Goal: Task Accomplishment & Management: Use online tool/utility

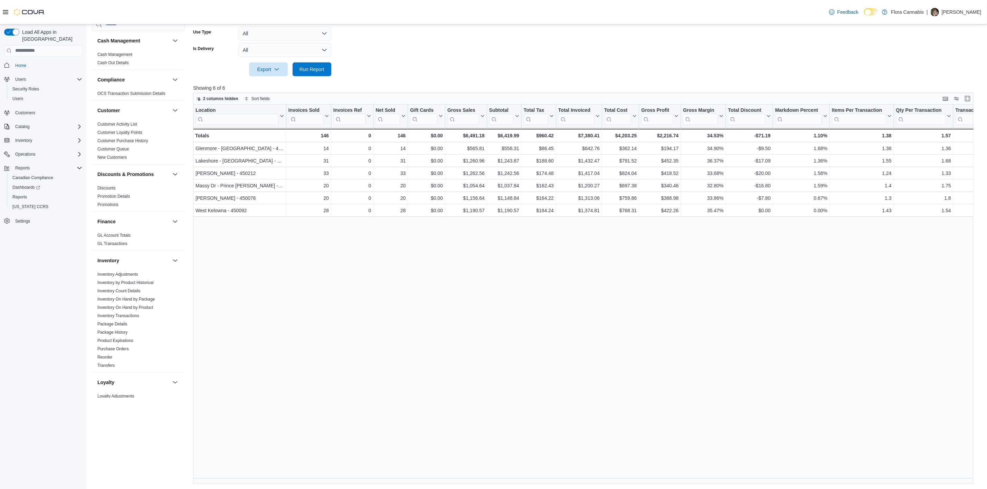
scroll to position [300, 0]
click at [302, 67] on span "Run Report" at bounding box center [311, 69] width 25 height 7
click at [300, 69] on span "Run Report" at bounding box center [311, 69] width 25 height 7
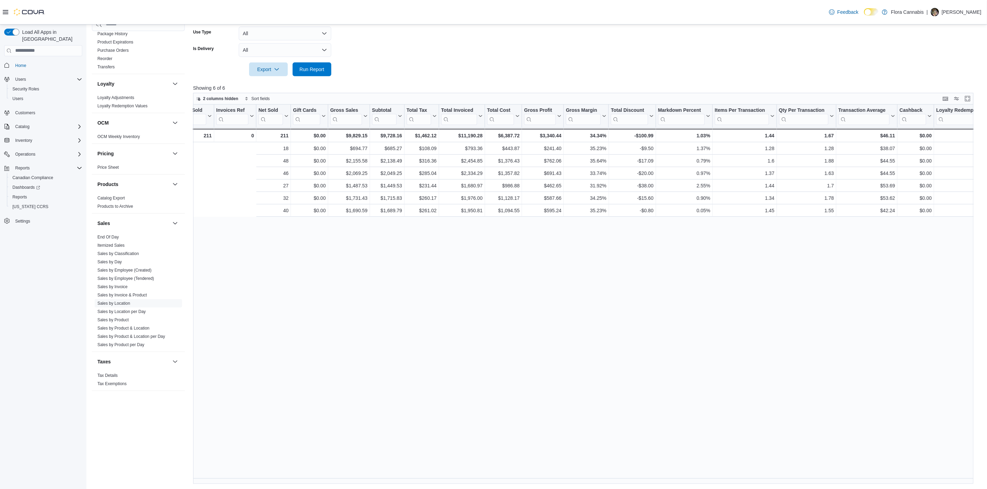
scroll to position [0, 0]
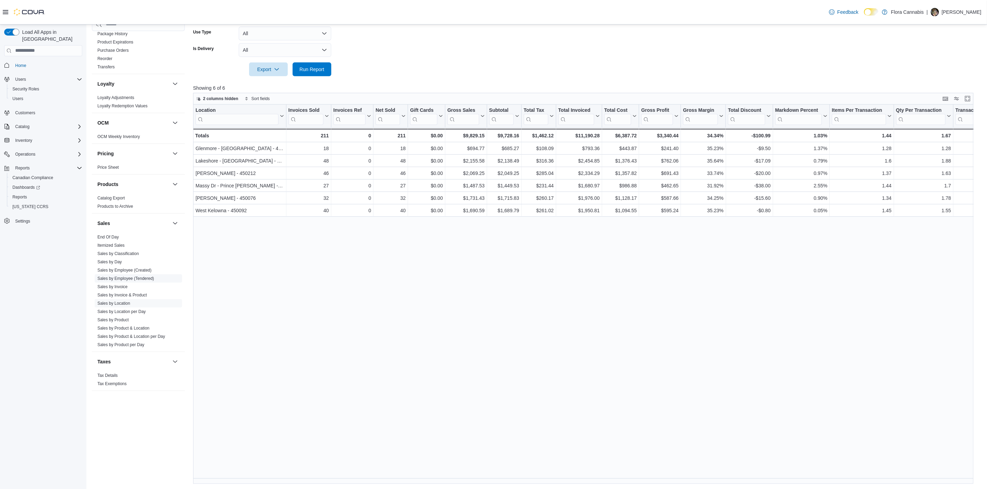
click at [130, 277] on link "Sales by Employee (Tendered)" at bounding box center [125, 278] width 57 height 5
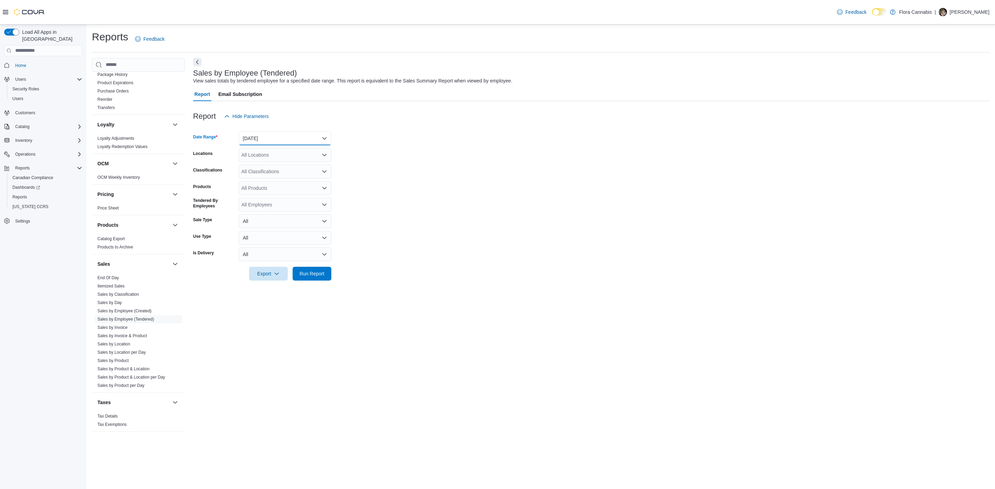
click at [269, 140] on button "[DATE]" at bounding box center [285, 139] width 93 height 14
click at [269, 167] on span "[DATE]" at bounding box center [289, 166] width 79 height 8
click at [393, 166] on form "Date Range [DATE] Locations All Locations Classifications All Classifications P…" at bounding box center [591, 201] width 796 height 157
click at [256, 151] on div "All Locations" at bounding box center [285, 155] width 93 height 14
click at [269, 209] on span "Lakeshore - [GEOGRAPHIC_DATA] - 450372" at bounding box center [303, 206] width 98 height 7
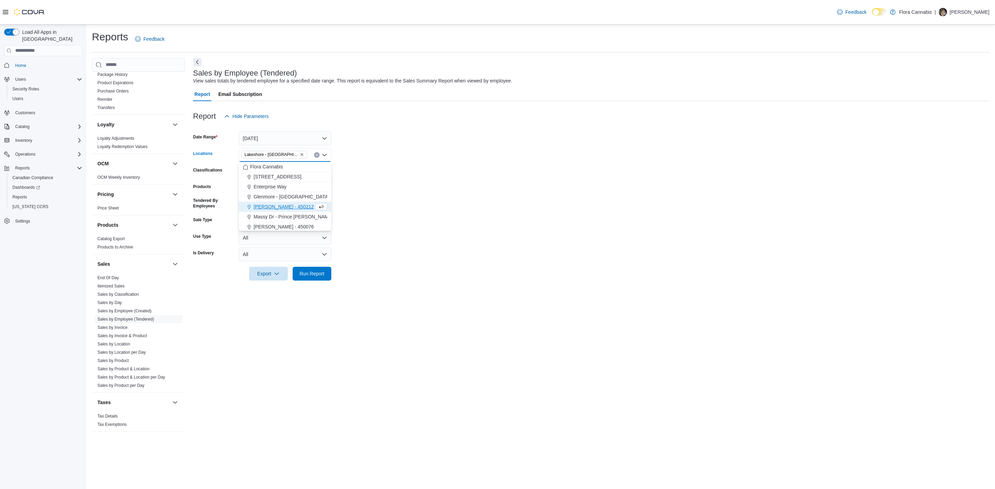
drag, startPoint x: 475, startPoint y: 176, endPoint x: 463, endPoint y: 189, distance: 16.6
click at [471, 180] on form "Date Range [DATE] Locations [GEOGRAPHIC_DATA] - [GEOGRAPHIC_DATA] - 450372 Comb…" at bounding box center [591, 201] width 796 height 157
click at [303, 279] on span "Run Report" at bounding box center [312, 274] width 30 height 14
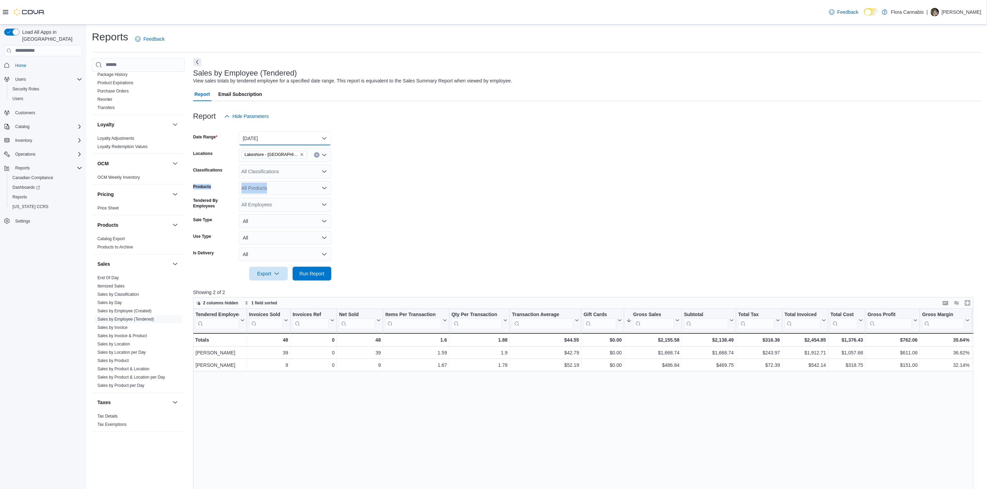
click at [244, 141] on button "[DATE]" at bounding box center [285, 139] width 93 height 14
click at [405, 229] on form "Date Range [DATE] Locations [GEOGRAPHIC_DATA] - [GEOGRAPHIC_DATA] - 450372 Clas…" at bounding box center [587, 201] width 788 height 157
click at [313, 273] on span "Run Report" at bounding box center [311, 273] width 25 height 7
click at [317, 274] on span "Run Report" at bounding box center [311, 273] width 25 height 7
click at [125, 342] on link "Sales by Location" at bounding box center [113, 344] width 33 height 5
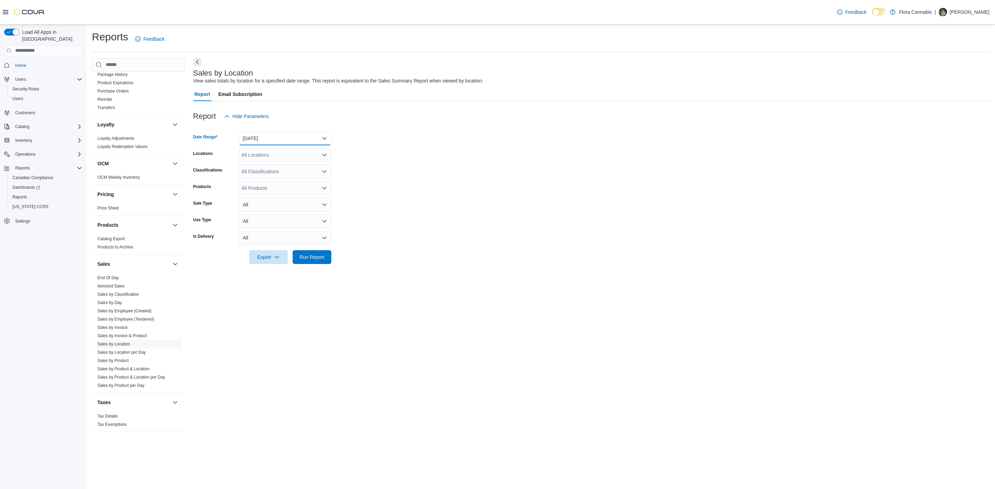
click at [280, 139] on button "[DATE]" at bounding box center [285, 139] width 93 height 14
click at [284, 165] on span "[DATE]" at bounding box center [289, 166] width 79 height 8
click at [489, 175] on form "Date Range [DATE] Locations All Locations Classifications All Classifications P…" at bounding box center [591, 193] width 796 height 141
click at [297, 253] on span "Run Report" at bounding box center [312, 257] width 30 height 14
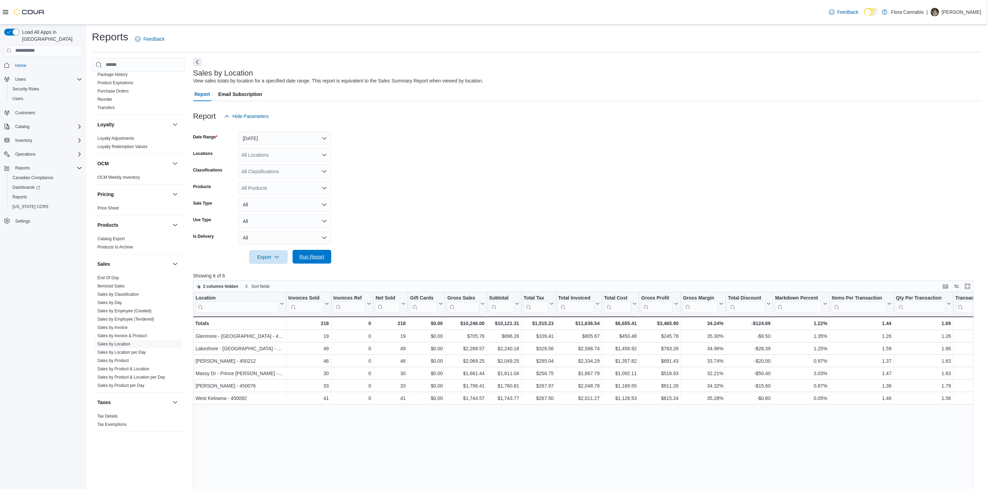
click at [317, 259] on span "Run Report" at bounding box center [311, 257] width 25 height 7
click at [328, 261] on button "Run Report" at bounding box center [312, 257] width 39 height 14
